Goal: Information Seeking & Learning: Understand process/instructions

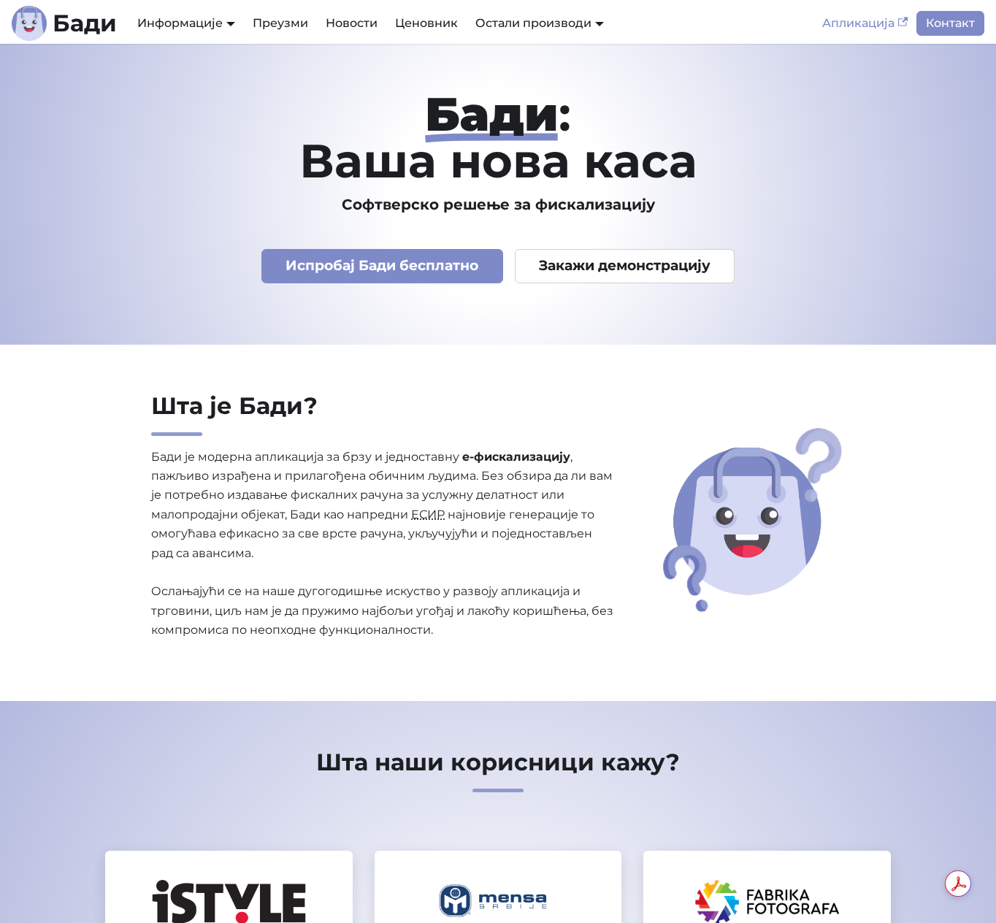
click at [879, 29] on link "Апликација" at bounding box center [865, 23] width 103 height 25
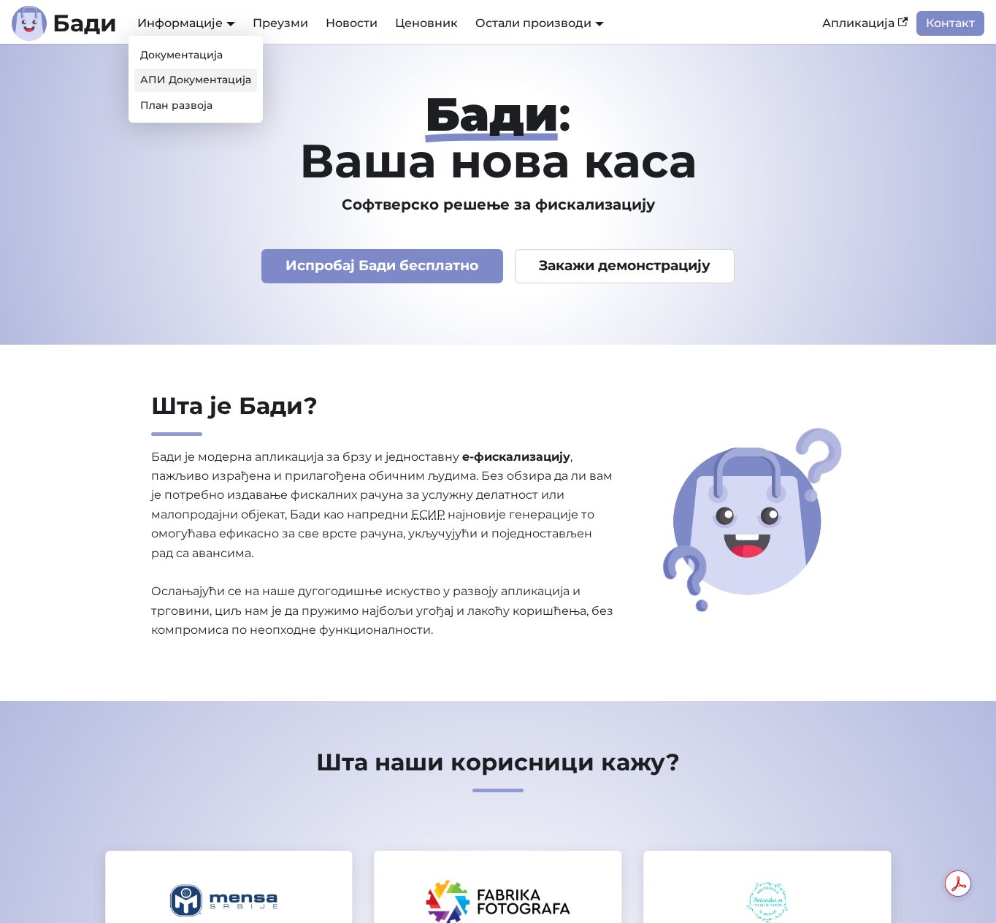
click at [204, 80] on link "АПИ Документација" at bounding box center [195, 80] width 123 height 23
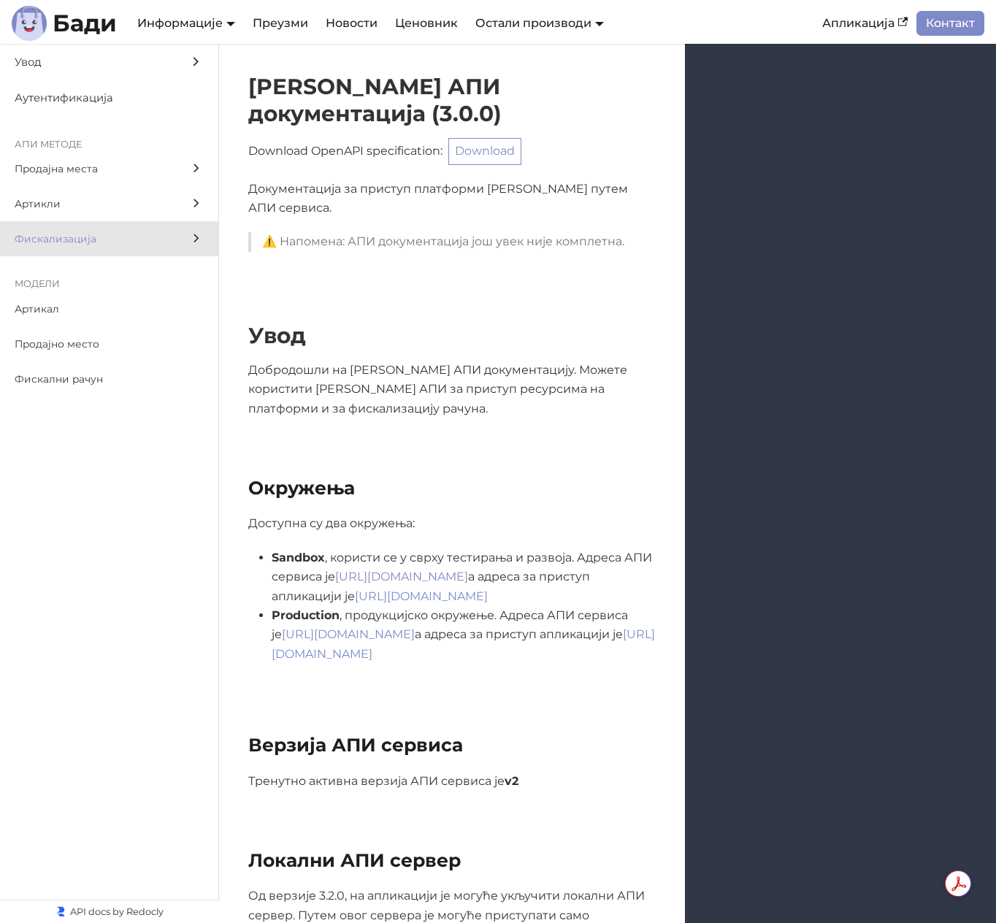
click at [92, 243] on span "Фискализација" at bounding box center [95, 239] width 161 height 17
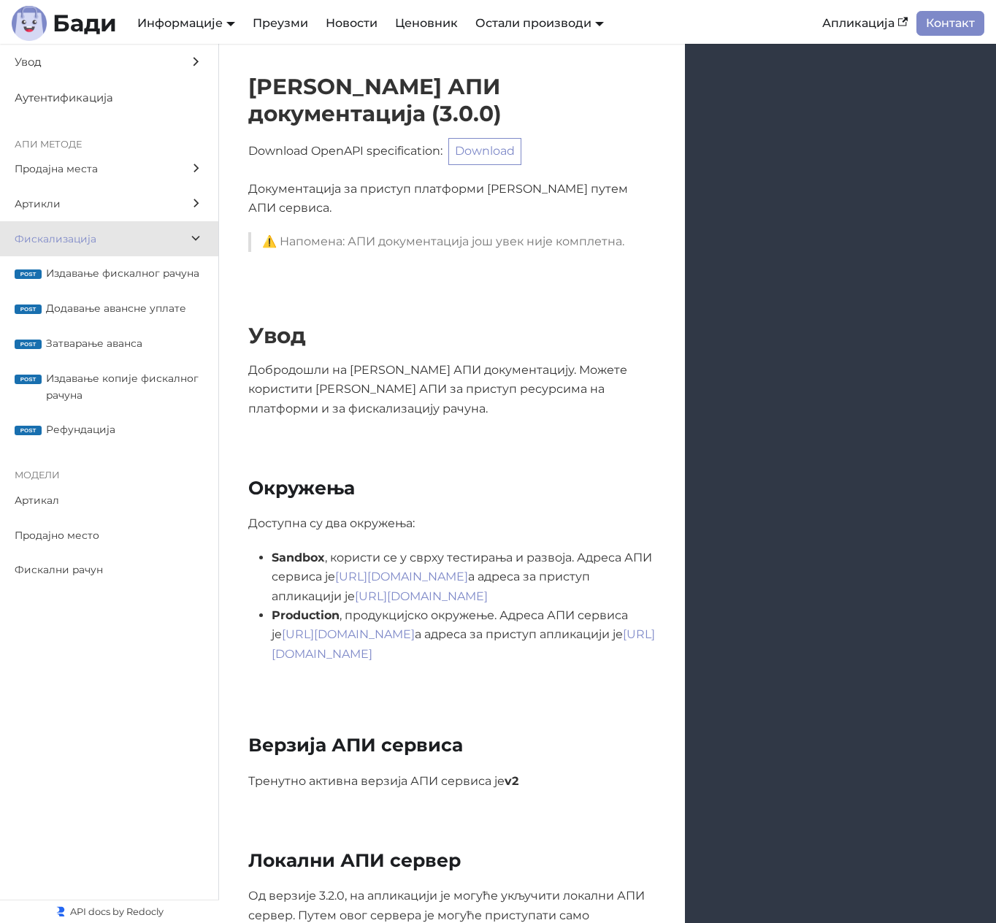
scroll to position [13236, 0]
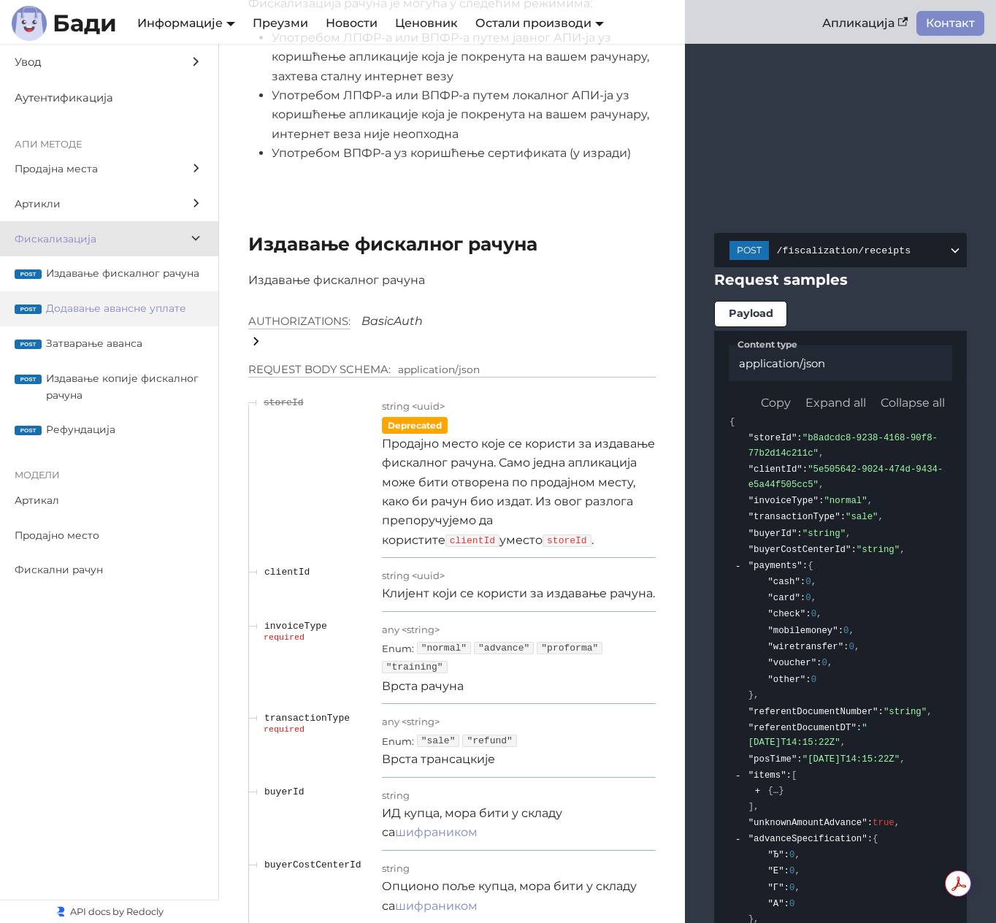
click at [162, 307] on span "Додавање авансне уплате" at bounding box center [125, 308] width 158 height 17
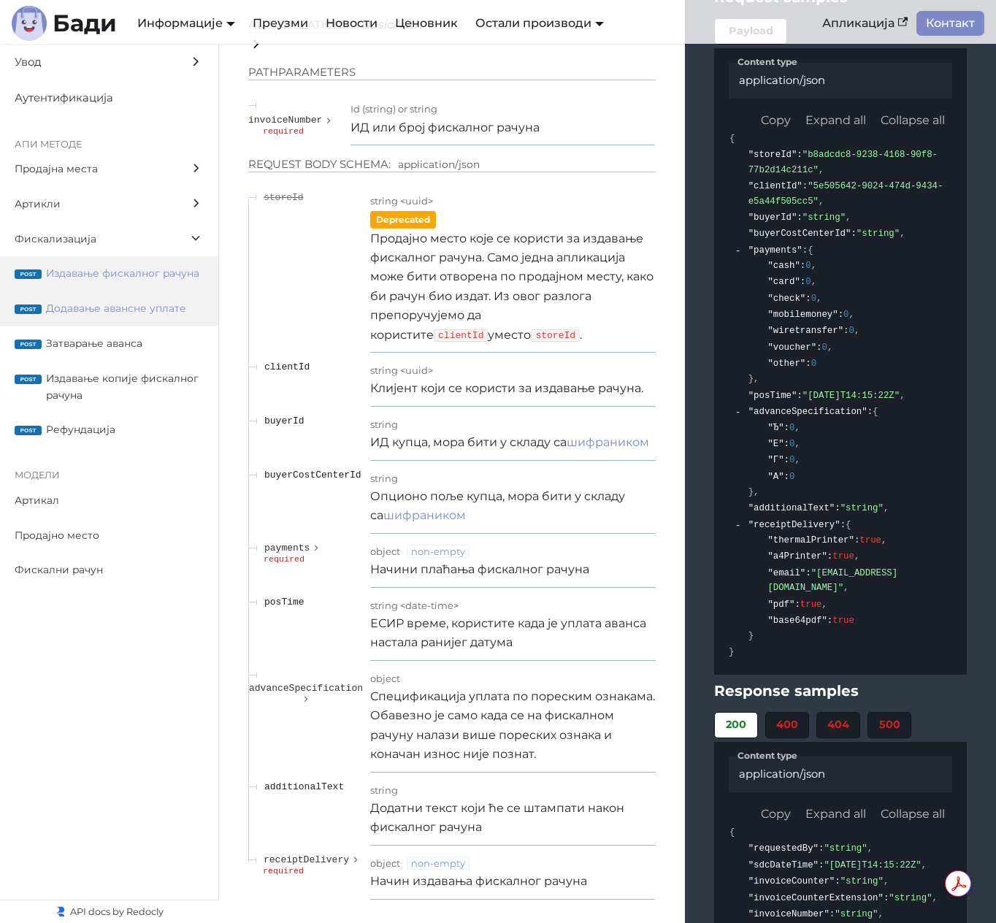
click at [167, 281] on span "Издавање фискалног рачуна" at bounding box center [125, 273] width 158 height 17
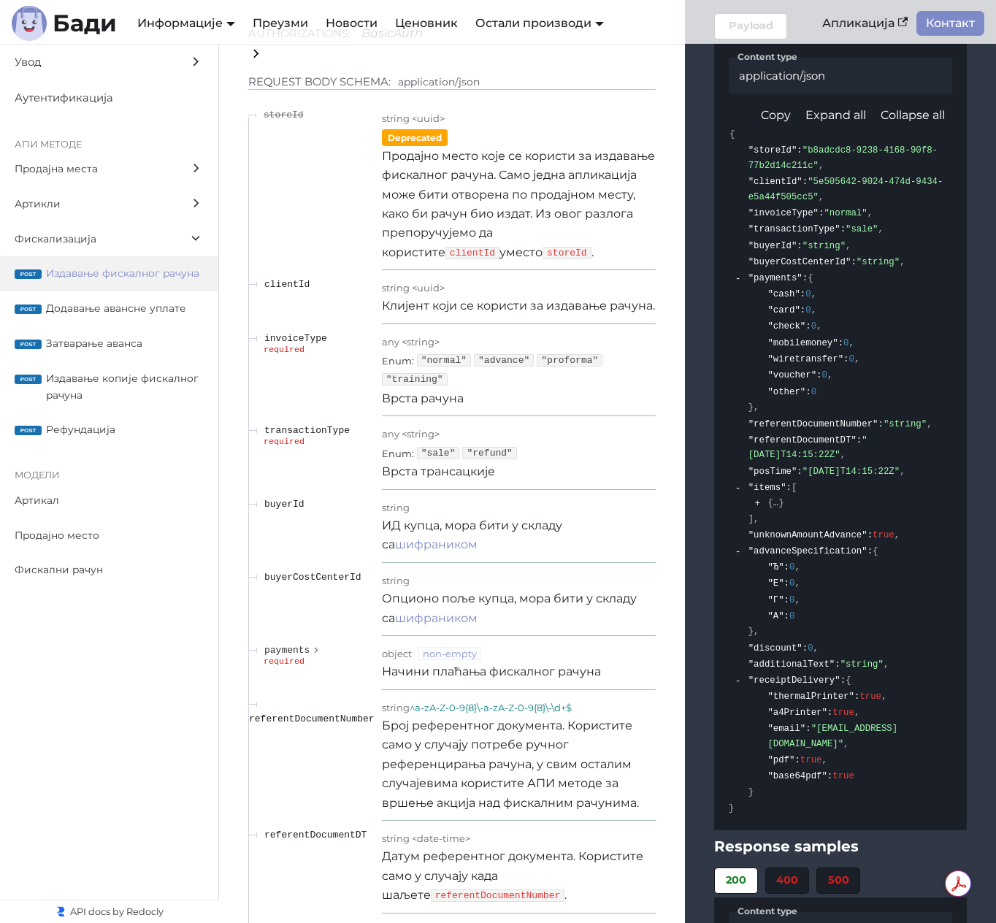
scroll to position [13523, 0]
click at [824, 558] on span ""advanceSpecification"" at bounding box center [808, 553] width 119 height 10
click at [310, 345] on span "invoiceType" at bounding box center [295, 340] width 63 height 11
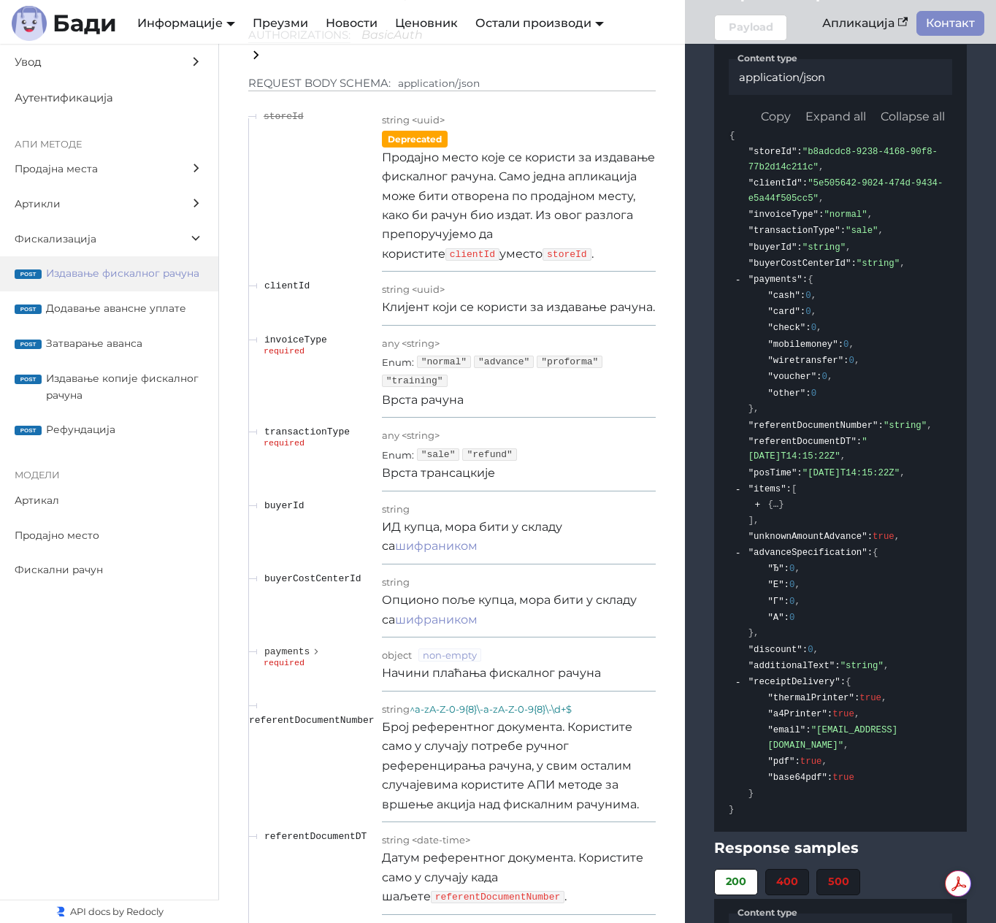
click at [314, 438] on span "transactionType" at bounding box center [306, 432] width 85 height 11
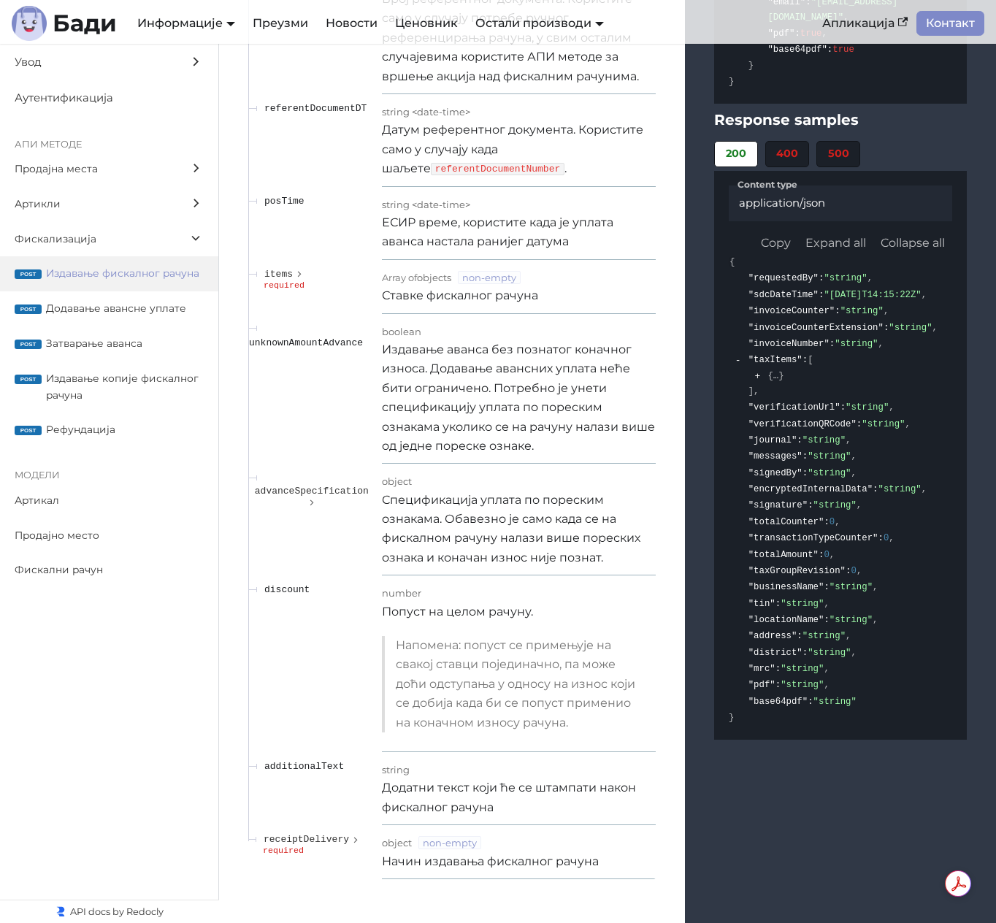
scroll to position [14282, 0]
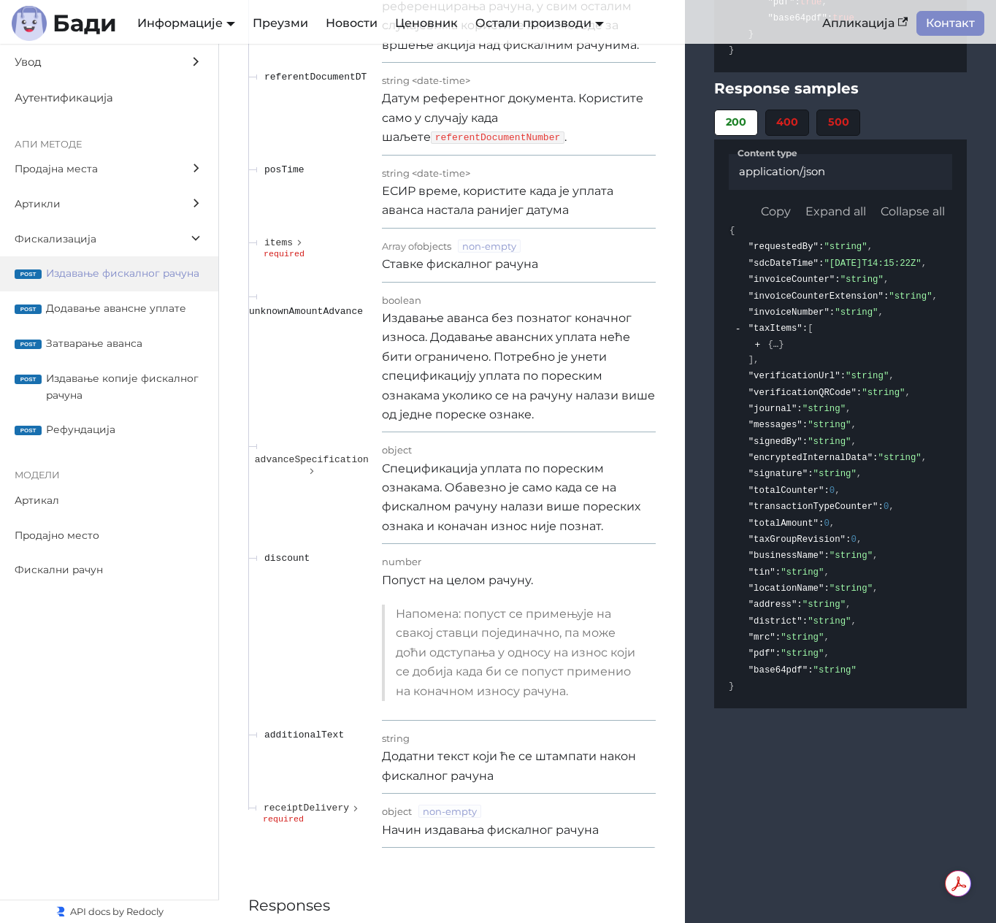
click at [273, 175] on span "posTime" at bounding box center [284, 169] width 40 height 11
copy span "posTime"
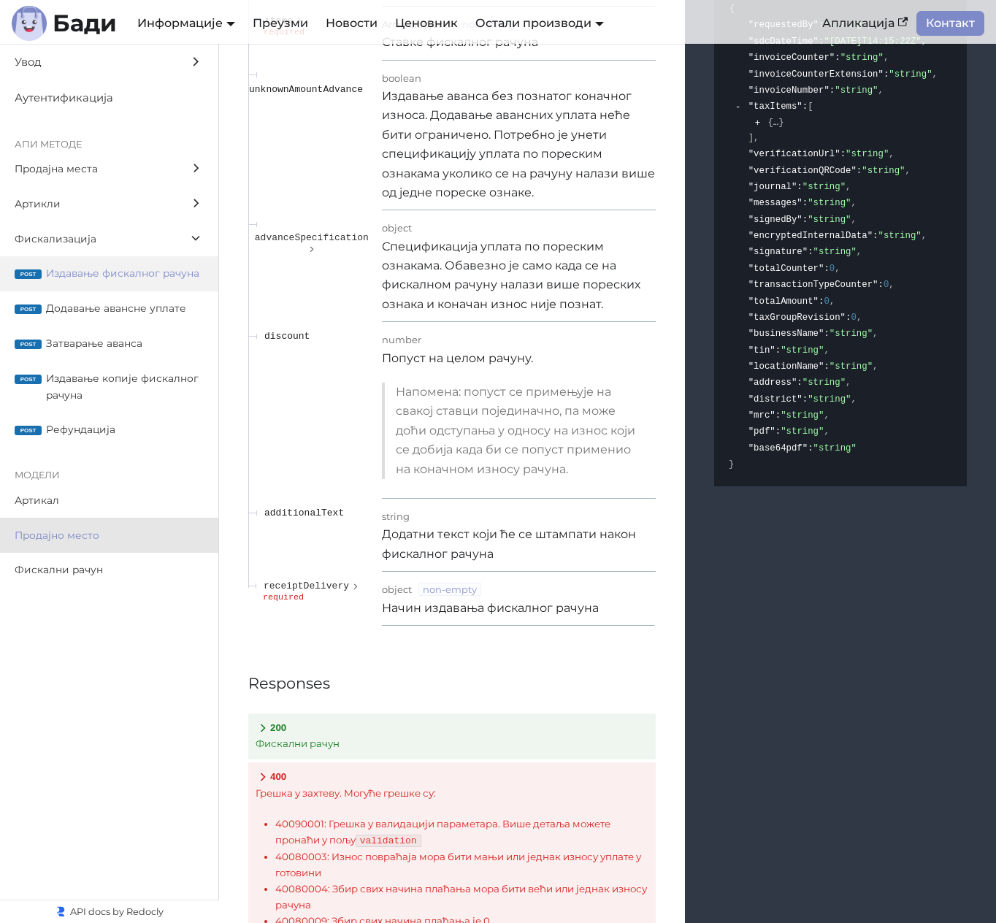
scroll to position [14524, 0]
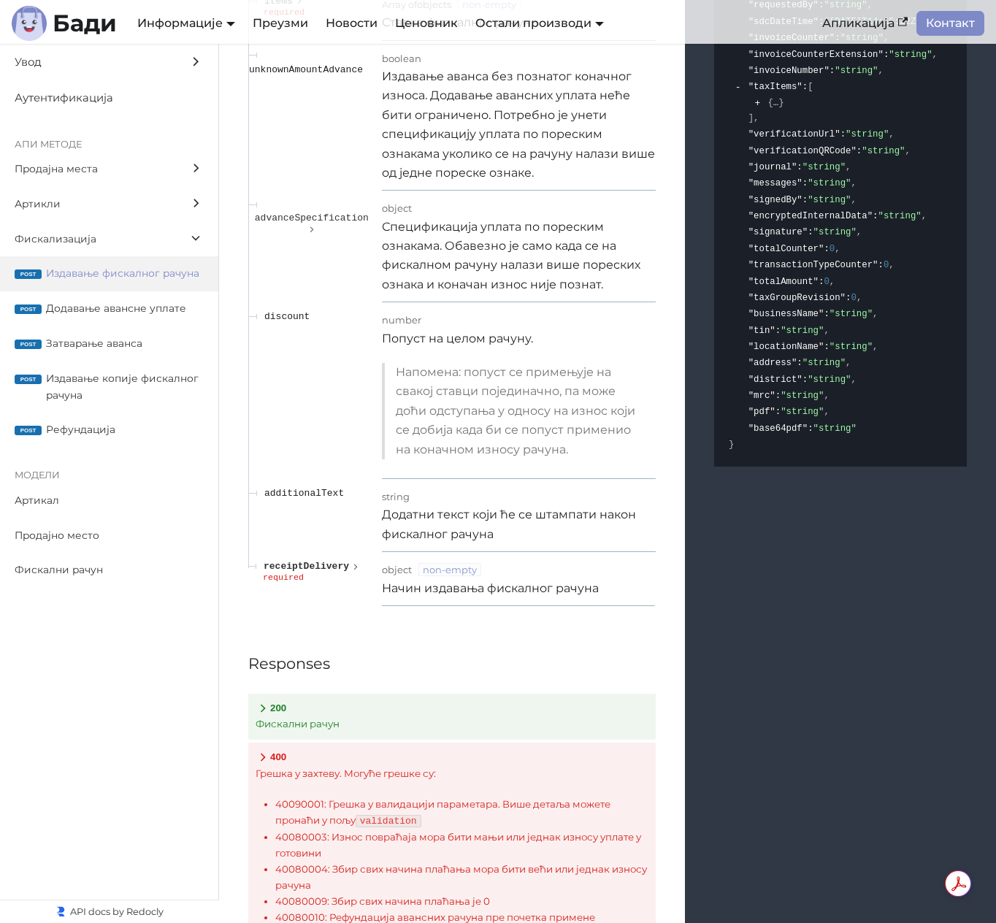
click at [313, 572] on span "receiptDelivery" at bounding box center [306, 566] width 85 height 11
click at [359, 573] on icon "expand receiptDelivery" at bounding box center [356, 566] width 10 height 13
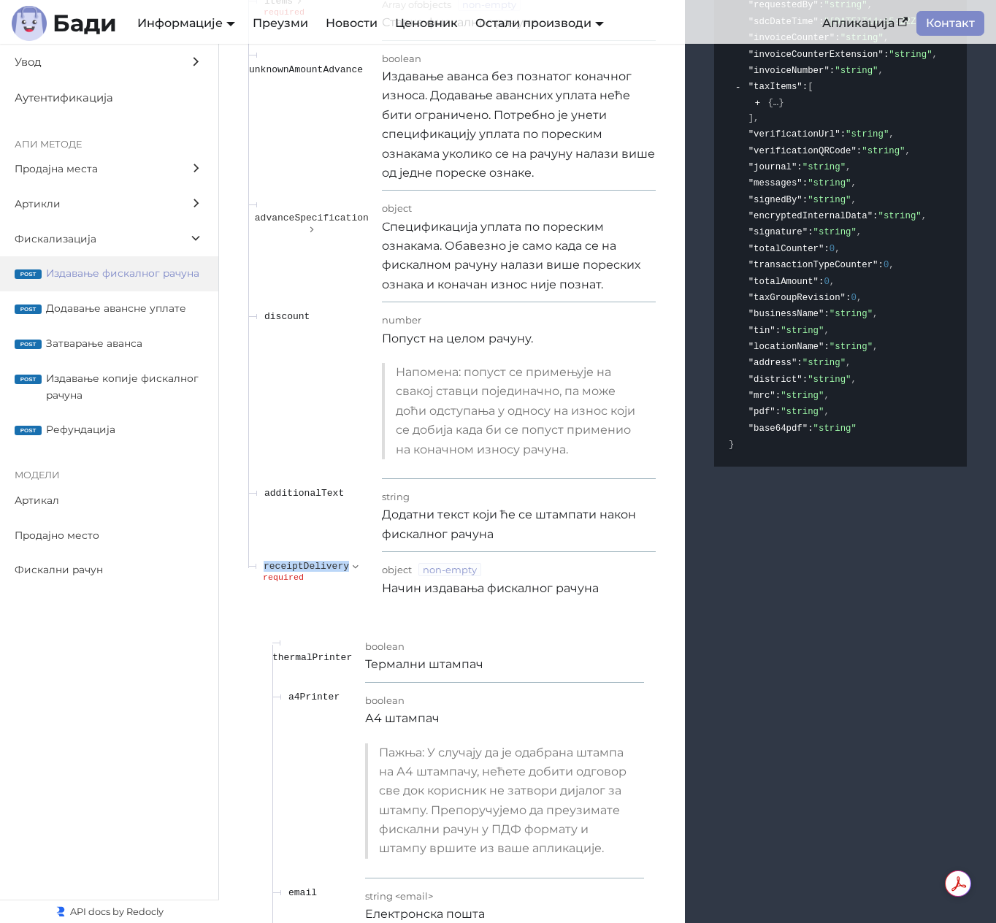
drag, startPoint x: 374, startPoint y: 695, endPoint x: 347, endPoint y: 698, distance: 27.2
click at [347, 606] on td "receiptDelivery required" at bounding box center [315, 578] width 134 height 53
click at [129, 348] on span "Затварање аванса" at bounding box center [125, 343] width 158 height 17
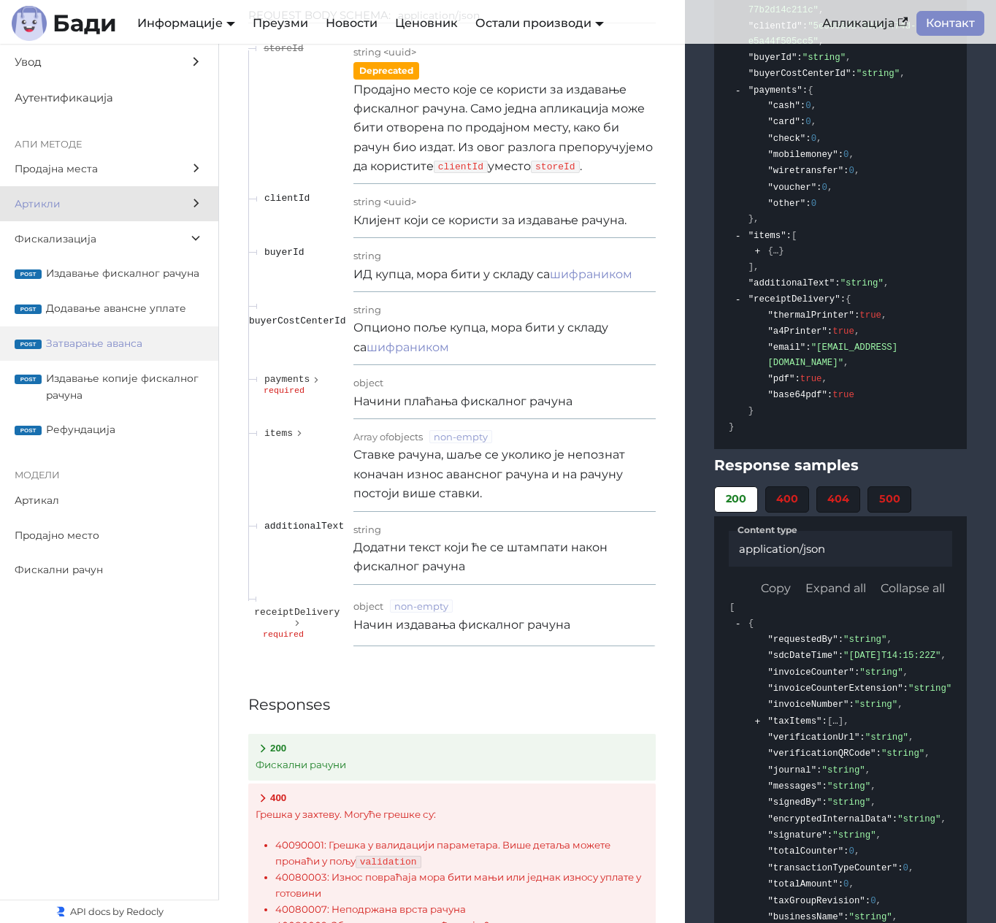
scroll to position [17944, 0]
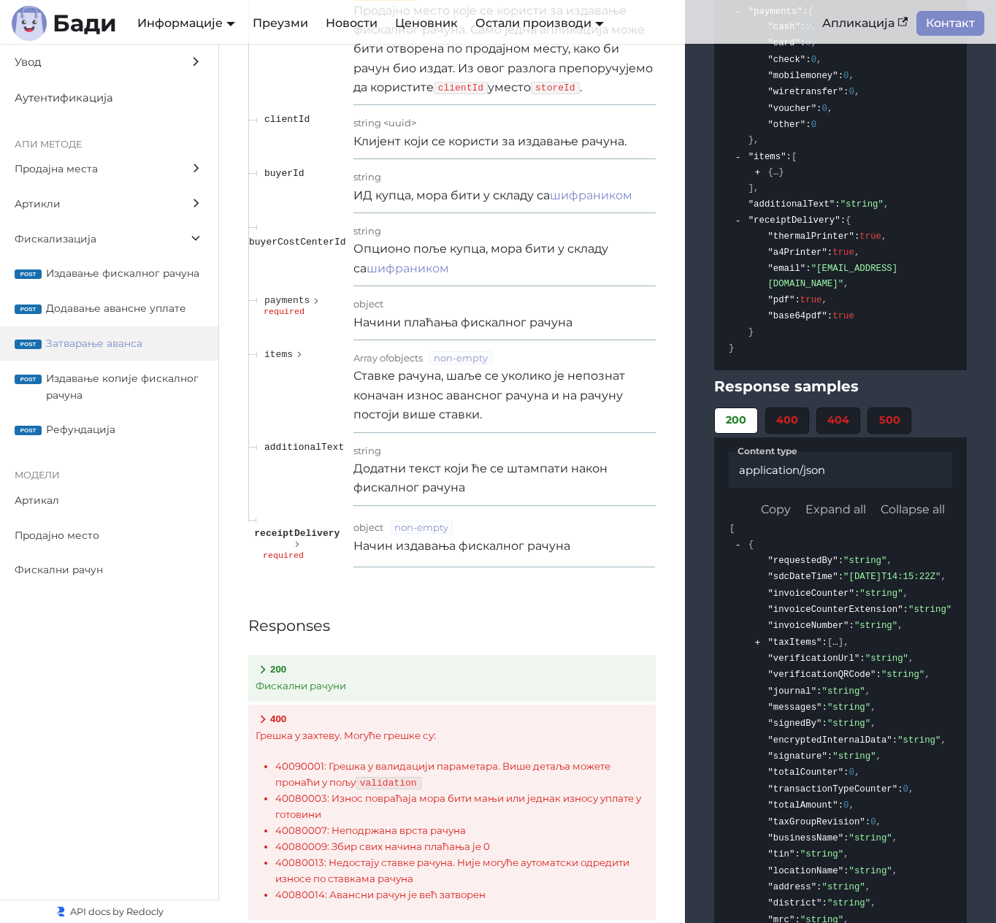
click at [304, 539] on span "receiptDelivery" at bounding box center [296, 533] width 85 height 11
click at [131, 430] on span "Рефундација" at bounding box center [125, 429] width 158 height 17
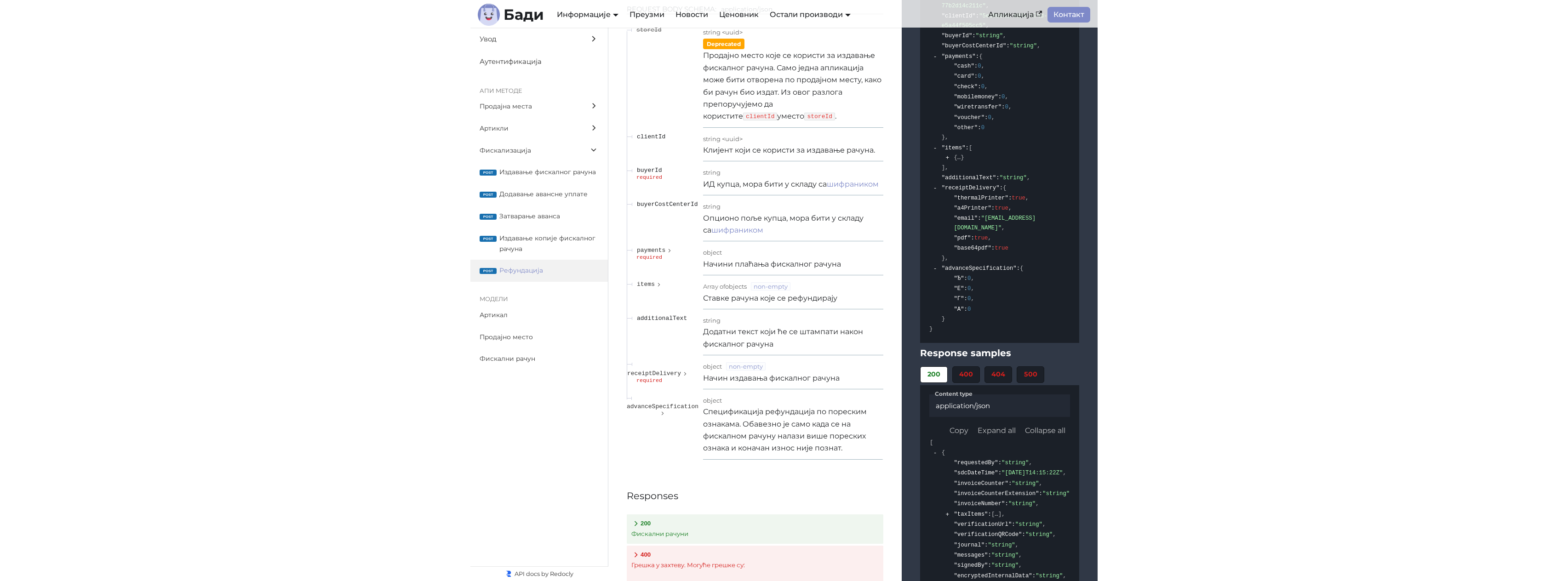
scroll to position [11270, 0]
